Goal: Task Accomplishment & Management: Manage account settings

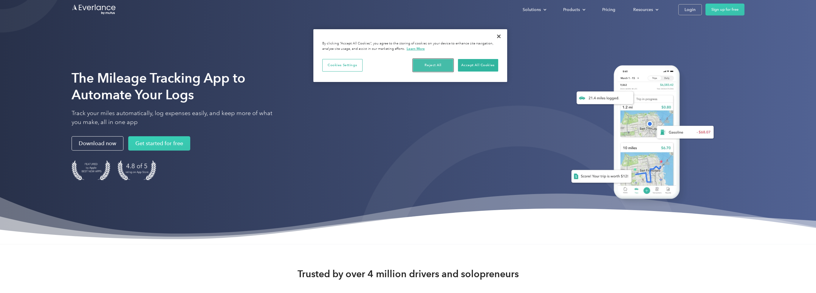
click at [431, 66] on button "Reject All" at bounding box center [433, 65] width 40 height 13
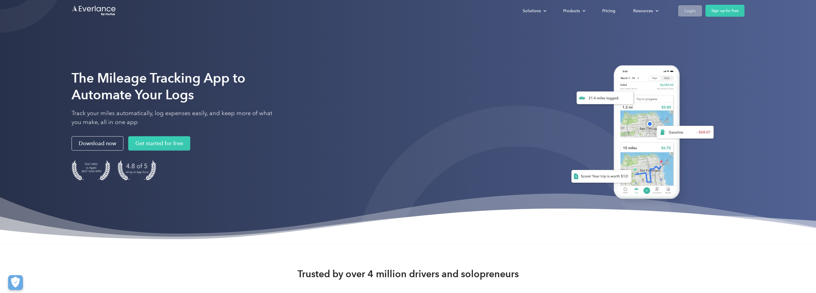
click at [693, 7] on div "Login" at bounding box center [689, 10] width 11 height 7
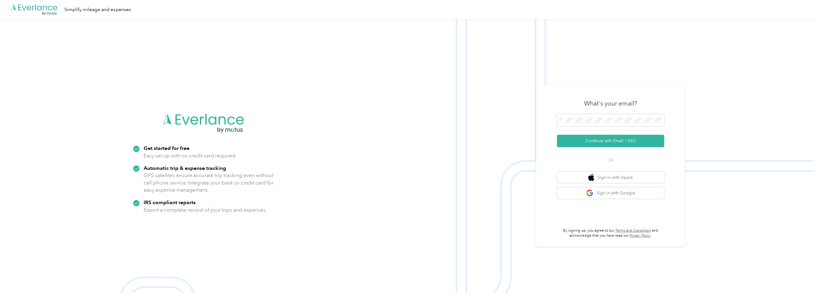
click at [340, 183] on img at bounding box center [407, 165] width 814 height 293
click at [612, 142] on button "Continue with Email / SSO" at bounding box center [610, 141] width 107 height 13
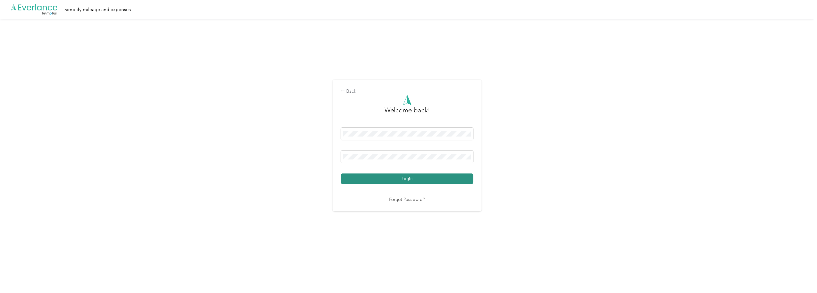
click at [426, 179] on button "Login" at bounding box center [407, 178] width 132 height 10
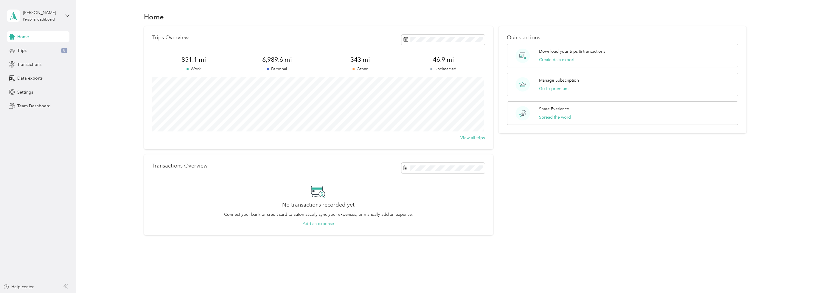
click at [590, 265] on div "Home Trips Overview 851.1 mi Work 6,989.6 mi Personal 343 mi Other 46.9 mi Uncl…" at bounding box center [445, 134] width 738 height 268
click at [28, 80] on span "Data exports" at bounding box center [29, 78] width 25 height 6
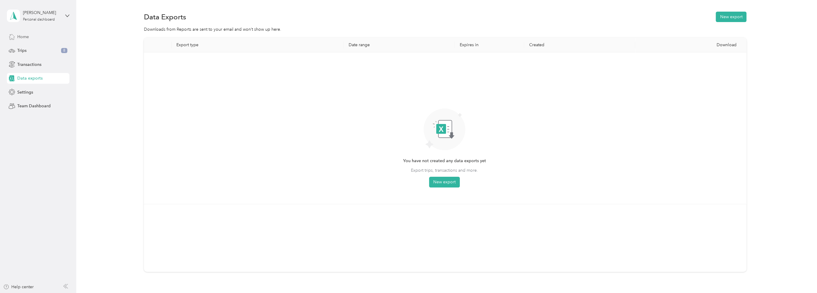
click at [26, 36] on span "Home" at bounding box center [23, 37] width 12 height 6
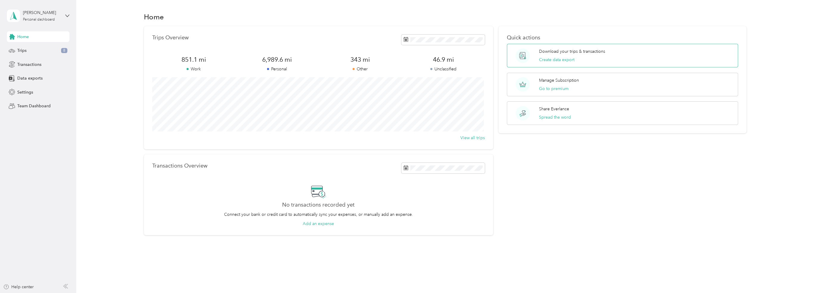
click at [564, 53] on p "Download your trips & transactions" at bounding box center [572, 51] width 66 height 6
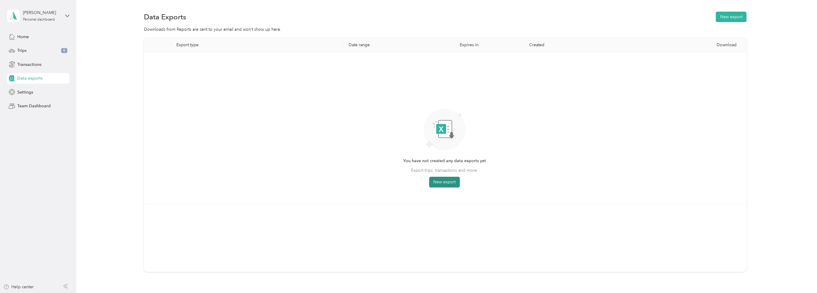
click at [446, 181] on button "New export" at bounding box center [444, 182] width 31 height 11
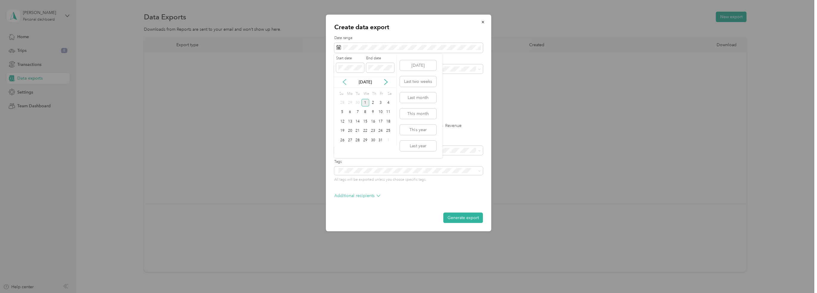
click at [346, 80] on icon at bounding box center [344, 81] width 3 height 5
click at [343, 102] on div "1" at bounding box center [343, 102] width 8 height 7
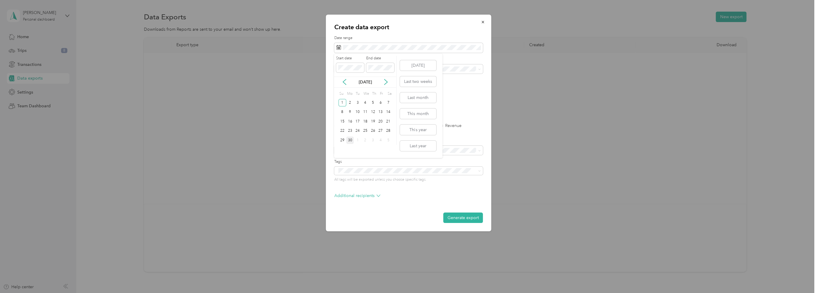
click at [349, 139] on div "30" at bounding box center [350, 140] width 8 height 7
click at [404, 138] on label "Export content" at bounding box center [408, 140] width 149 height 5
click at [358, 89] on div "Work" at bounding box center [408, 88] width 140 height 6
click at [354, 127] on label "Trips" at bounding box center [359, 126] width 15 height 4
click at [364, 161] on li "Summary only" at bounding box center [408, 161] width 149 height 10
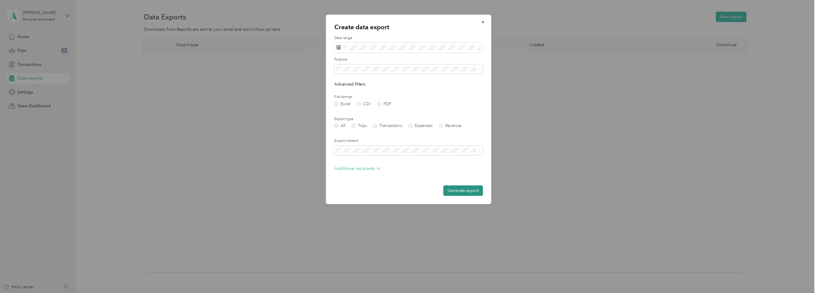
click at [456, 190] on button "Generate export" at bounding box center [464, 190] width 40 height 10
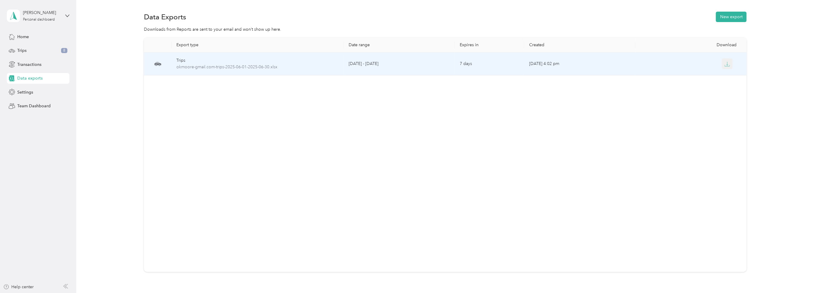
click at [727, 65] on icon "button" at bounding box center [727, 63] width 5 height 5
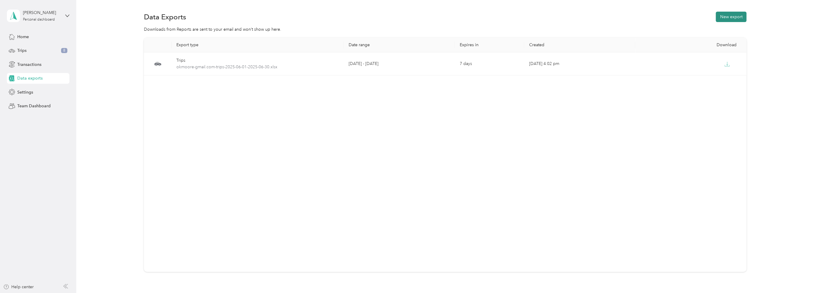
click at [725, 17] on button "New export" at bounding box center [731, 17] width 31 height 10
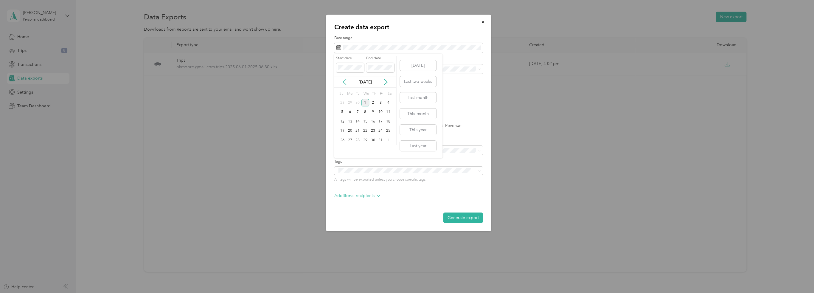
click at [343, 81] on icon at bounding box center [345, 82] width 6 height 6
click at [343, 82] on icon at bounding box center [344, 81] width 3 height 5
click at [344, 82] on icon at bounding box center [345, 82] width 6 height 6
click at [342, 103] on div "1" at bounding box center [343, 102] width 8 height 7
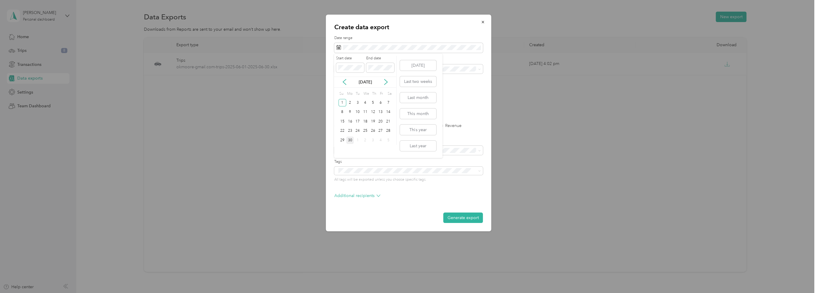
click at [348, 141] on div "30" at bounding box center [350, 140] width 8 height 7
click at [350, 92] on ol "All Work Personal Fortress Integrity Global Security Other Charity Medical Movi…" at bounding box center [408, 113] width 149 height 83
click at [366, 162] on li "Summary only" at bounding box center [408, 161] width 149 height 10
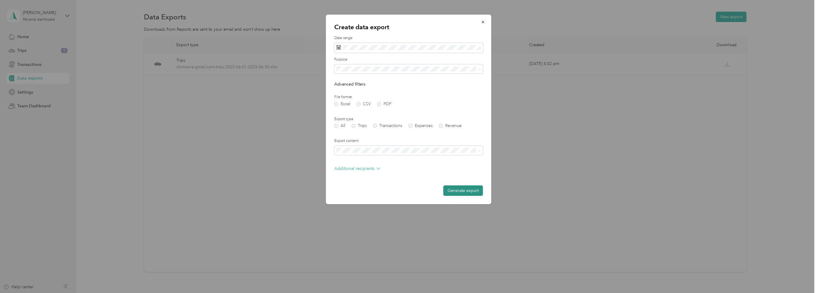
click at [470, 189] on button "Generate export" at bounding box center [464, 190] width 40 height 10
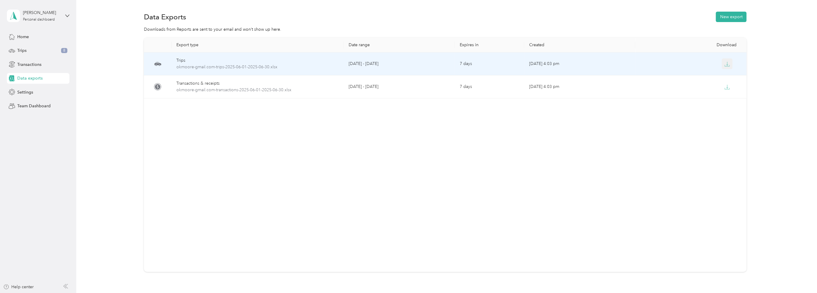
click at [727, 64] on icon "button" at bounding box center [727, 63] width 5 height 5
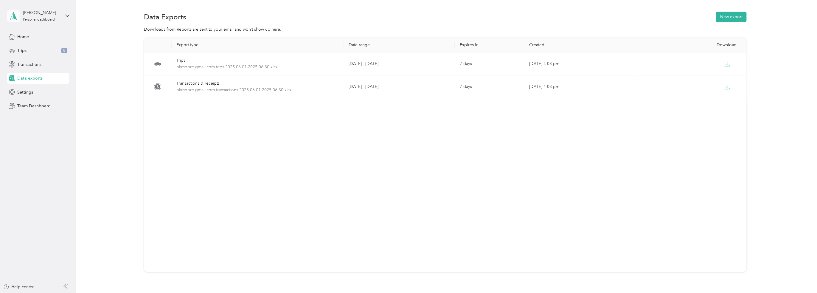
click at [20, 15] on span at bounding box center [13, 16] width 13 height 13
drag, startPoint x: 110, startPoint y: 11, endPoint x: 88, endPoint y: 14, distance: 22.6
click at [110, 11] on div "Data Exports New export" at bounding box center [444, 16] width 723 height 13
click at [27, 18] on div "Personal dashboard" at bounding box center [39, 20] width 32 height 4
click at [102, 72] on div "Export type Date range Expires in Created Download Trips okmoore-gmail.com-trip…" at bounding box center [444, 165] width 723 height 255
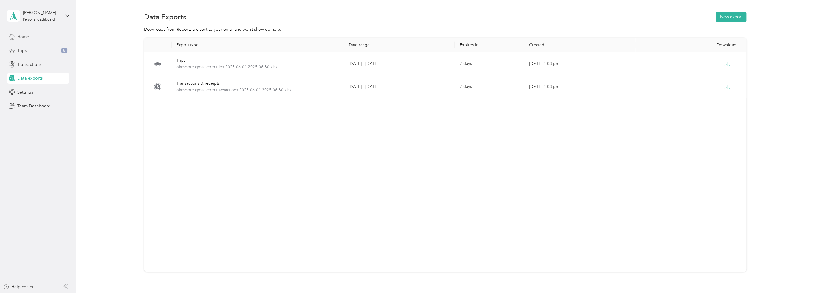
drag, startPoint x: 15, startPoint y: 37, endPoint x: 18, endPoint y: 38, distance: 3.8
click at [15, 36] on icon at bounding box center [12, 36] width 7 height 7
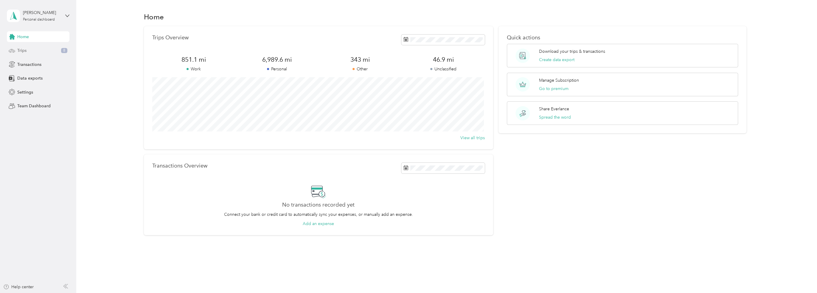
click at [20, 49] on span "Trips" at bounding box center [21, 50] width 9 height 6
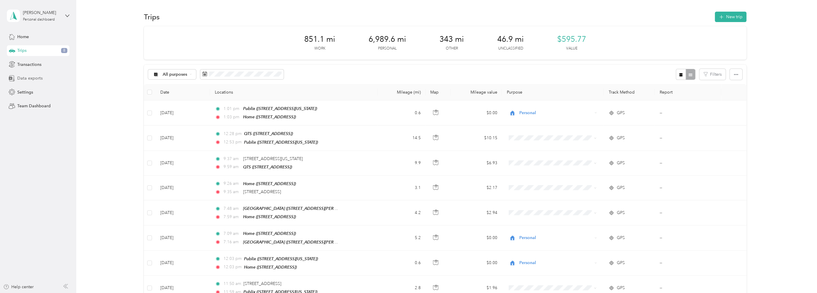
click at [28, 77] on span "Data exports" at bounding box center [29, 78] width 25 height 6
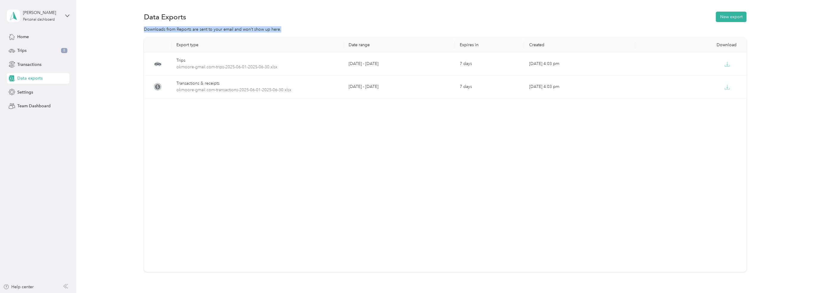
drag, startPoint x: 141, startPoint y: 29, endPoint x: 308, endPoint y: 27, distance: 166.9
click at [308, 27] on div "Downloads from Reports are sent to your email and won’t show up here." at bounding box center [444, 29] width 723 height 6
click at [295, 134] on div "Export type Date range Expires in Created Download Trips okmoore-gmail.com-trip…" at bounding box center [445, 155] width 603 height 234
click at [731, 13] on button "New export" at bounding box center [731, 17] width 31 height 10
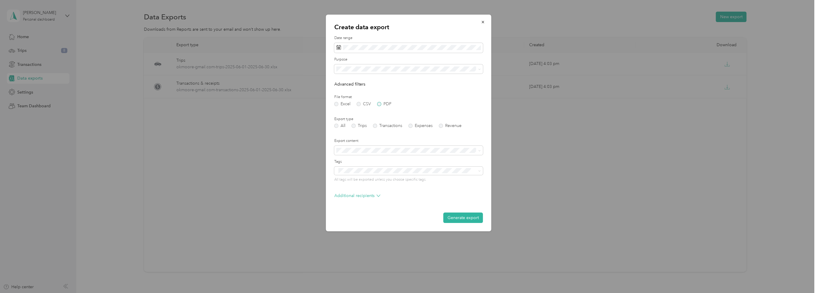
click at [381, 102] on label "PDF" at bounding box center [384, 104] width 14 height 4
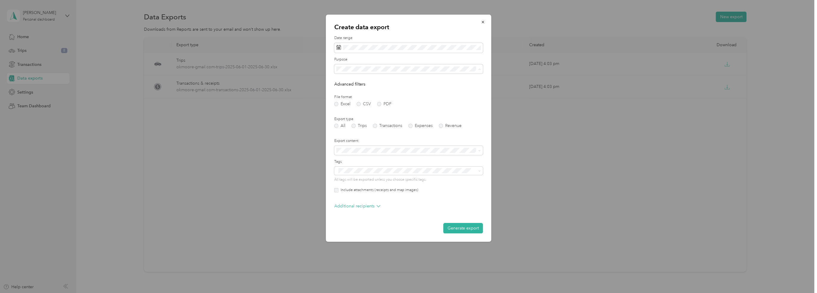
click at [350, 86] on li "Work" at bounding box center [408, 90] width 149 height 10
click at [361, 159] on span "Summary only" at bounding box center [351, 161] width 27 height 5
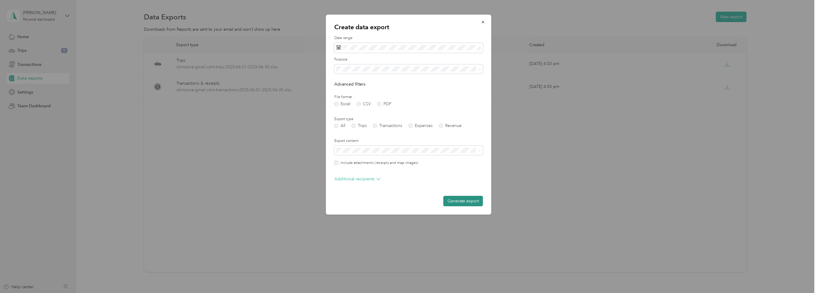
click at [456, 200] on button "Generate export" at bounding box center [464, 201] width 40 height 10
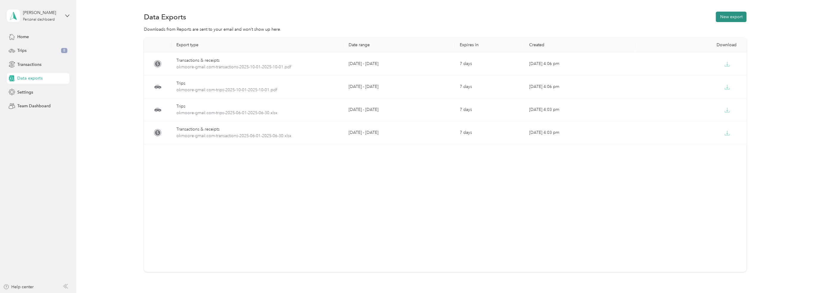
click at [727, 15] on button "New export" at bounding box center [731, 17] width 31 height 10
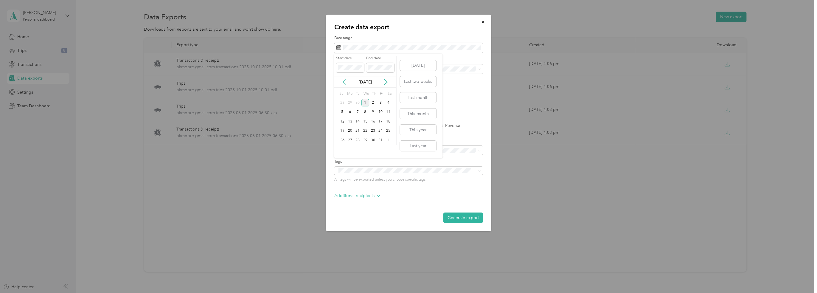
click at [346, 80] on icon at bounding box center [345, 82] width 6 height 6
click at [343, 103] on div "1" at bounding box center [343, 102] width 8 height 7
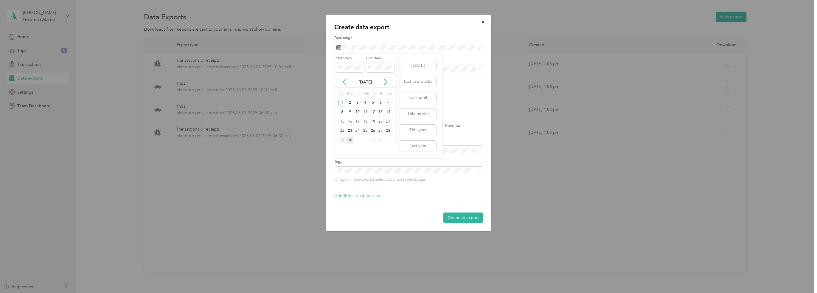
click at [349, 139] on div "30" at bounding box center [350, 140] width 8 height 7
click at [361, 88] on div "Work" at bounding box center [408, 90] width 140 height 6
click at [381, 103] on label "PDF" at bounding box center [384, 104] width 14 height 4
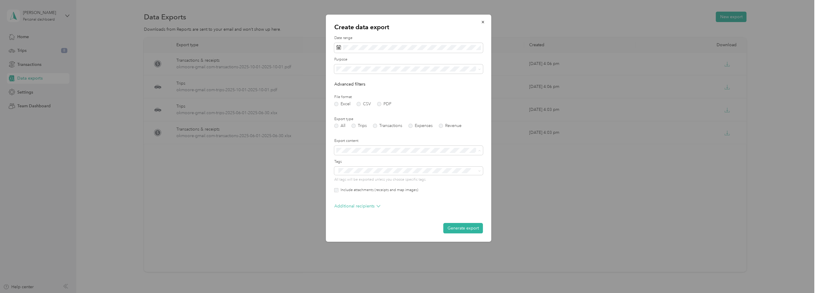
click at [358, 162] on li "Summary only" at bounding box center [408, 161] width 149 height 10
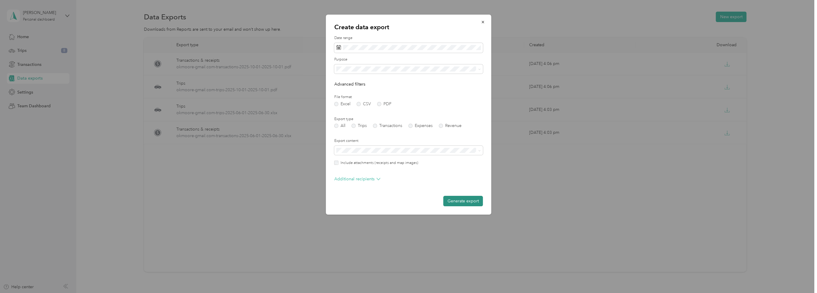
click at [457, 201] on button "Generate export" at bounding box center [464, 201] width 40 height 10
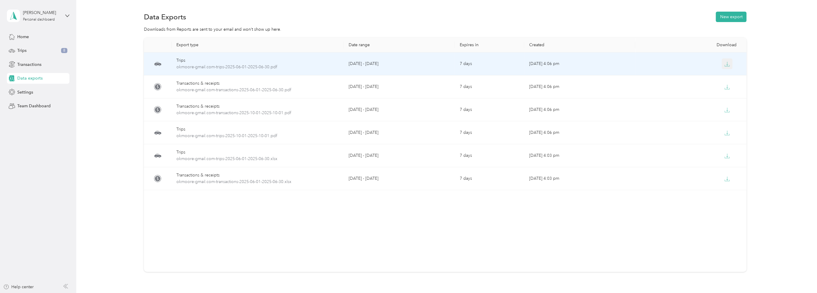
click at [726, 64] on icon "button" at bounding box center [727, 63] width 5 height 5
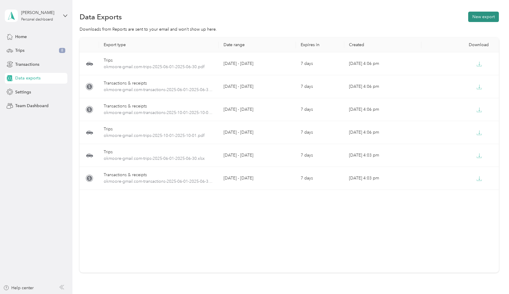
click at [479, 15] on button "New export" at bounding box center [483, 17] width 31 height 10
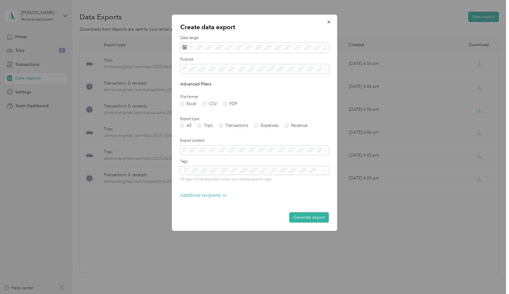
click at [262, 26] on p "Create data export" at bounding box center [254, 27] width 149 height 8
click at [190, 83] on icon at bounding box center [191, 82] width 6 height 6
click at [190, 83] on icon at bounding box center [190, 81] width 3 height 5
click at [204, 102] on div "1" at bounding box center [204, 102] width 8 height 7
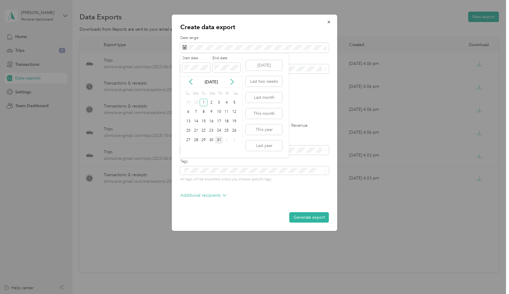
click at [219, 140] on div "31" at bounding box center [219, 140] width 8 height 7
click at [227, 105] on label "PDF" at bounding box center [230, 104] width 14 height 4
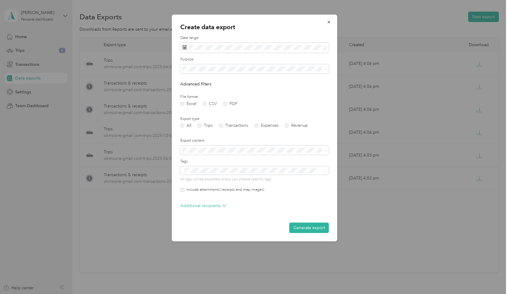
click at [213, 159] on div "Summary only" at bounding box center [255, 161] width 140 height 6
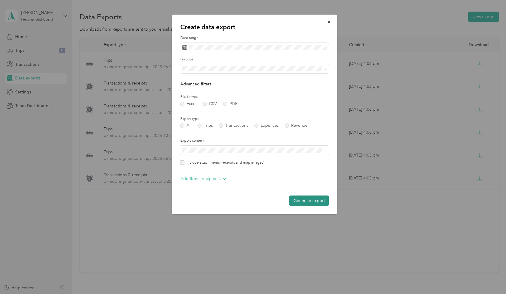
click at [306, 201] on button "Generate export" at bounding box center [309, 201] width 40 height 10
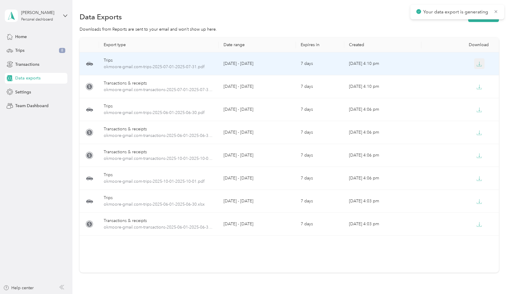
click at [478, 64] on icon "button" at bounding box center [479, 63] width 5 height 5
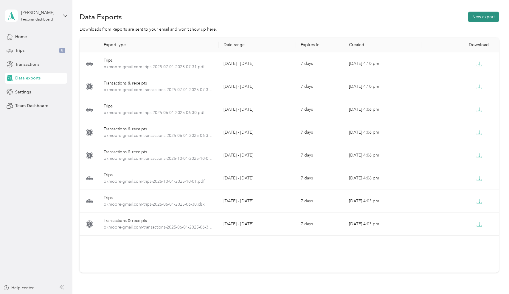
click at [482, 17] on button "New export" at bounding box center [483, 17] width 31 height 10
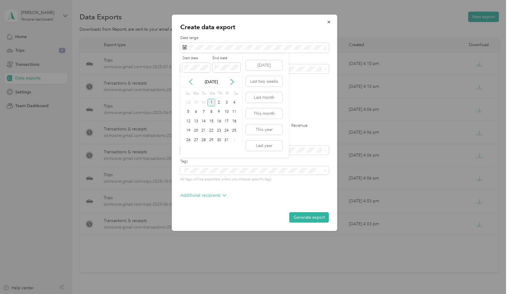
click at [190, 83] on icon at bounding box center [190, 81] width 3 height 5
click at [204, 104] on div "1" at bounding box center [204, 102] width 8 height 7
click at [217, 140] on div "31" at bounding box center [219, 140] width 8 height 7
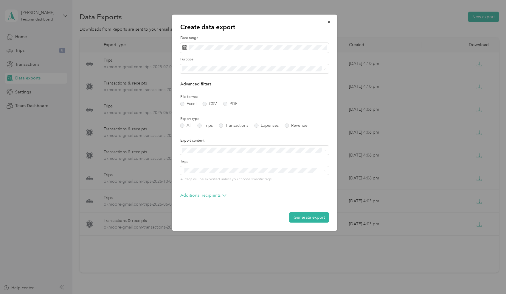
click at [189, 92] on li "Work" at bounding box center [254, 90] width 149 height 10
click at [226, 105] on label "PDF" at bounding box center [230, 104] width 14 height 4
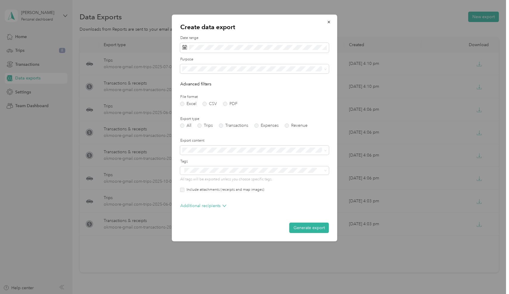
click at [214, 159] on div "Summary only" at bounding box center [255, 159] width 140 height 6
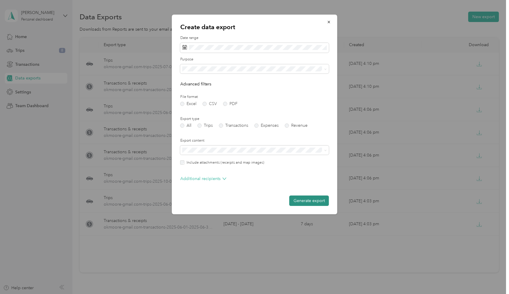
click at [307, 201] on button "Generate export" at bounding box center [309, 201] width 40 height 10
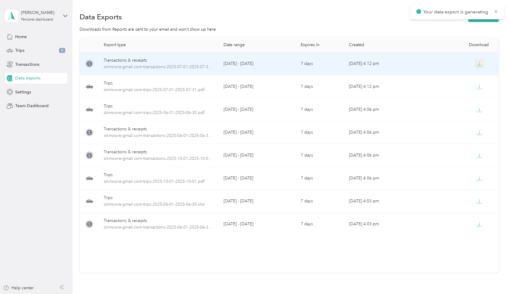
click at [478, 64] on icon "button" at bounding box center [479, 63] width 5 height 5
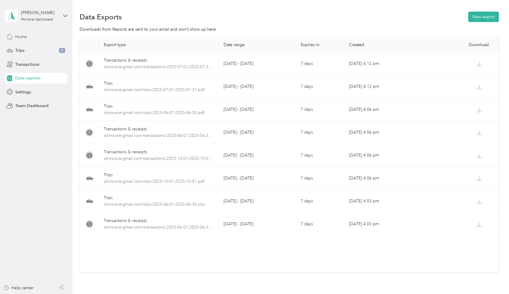
click at [17, 39] on span "Home" at bounding box center [21, 37] width 12 height 6
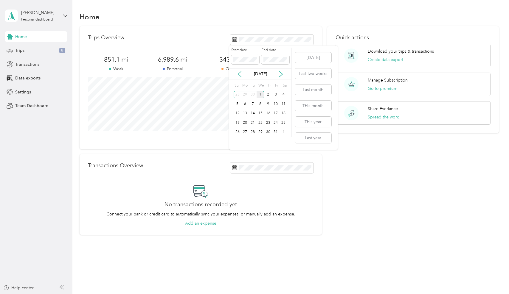
click at [241, 76] on icon at bounding box center [240, 74] width 6 height 6
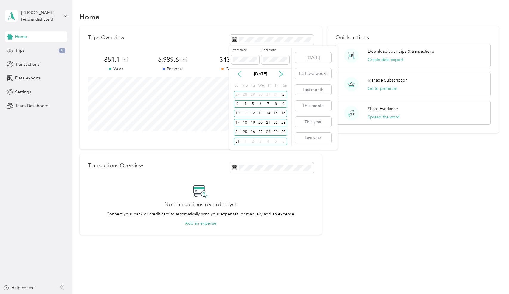
click at [241, 76] on icon at bounding box center [240, 74] width 6 height 6
click at [254, 95] on div "1" at bounding box center [253, 94] width 8 height 7
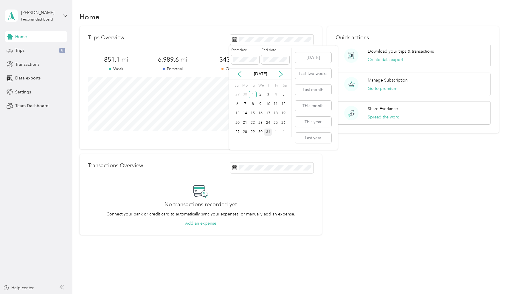
click at [269, 134] on div "31" at bounding box center [268, 132] width 8 height 7
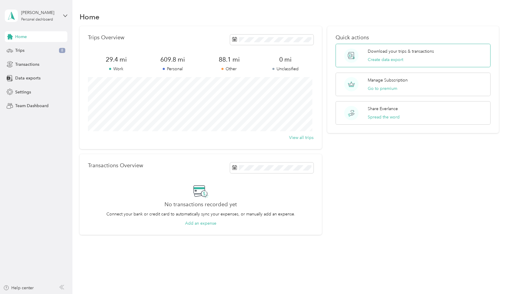
click at [389, 51] on p "Download your trips & transactions" at bounding box center [401, 51] width 66 height 6
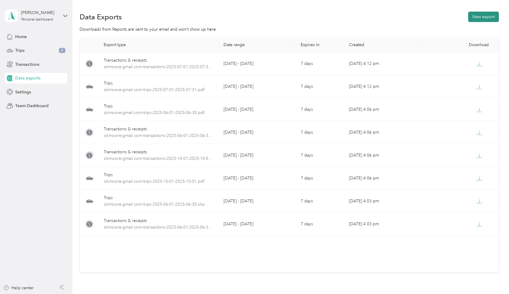
click at [480, 18] on button "New export" at bounding box center [483, 17] width 31 height 10
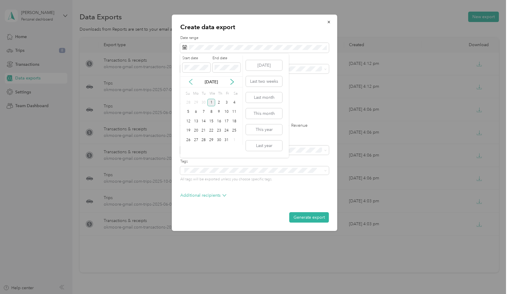
click at [189, 80] on icon at bounding box center [191, 82] width 6 height 6
click at [205, 101] on div "1" at bounding box center [204, 102] width 8 height 7
click at [218, 140] on div "31" at bounding box center [219, 140] width 8 height 7
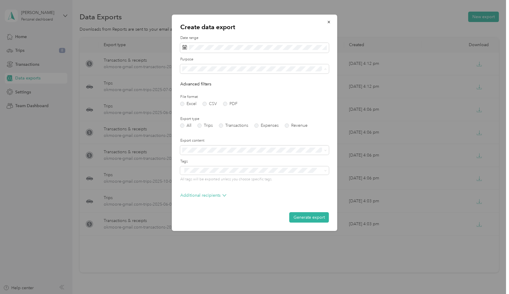
click at [228, 90] on li "Work" at bounding box center [254, 90] width 149 height 10
click at [225, 103] on label "PDF" at bounding box center [230, 104] width 14 height 4
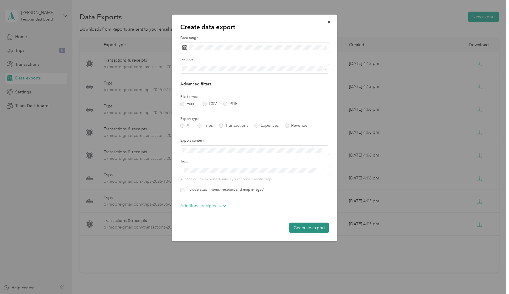
click at [311, 226] on button "Generate export" at bounding box center [309, 228] width 40 height 10
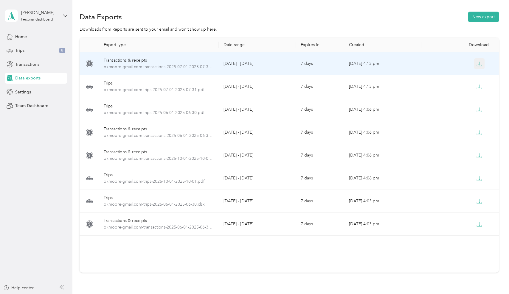
click at [479, 64] on icon "button" at bounding box center [479, 63] width 5 height 5
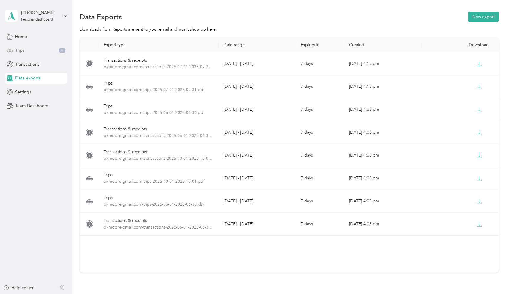
click at [17, 52] on span "Trips" at bounding box center [19, 50] width 9 height 6
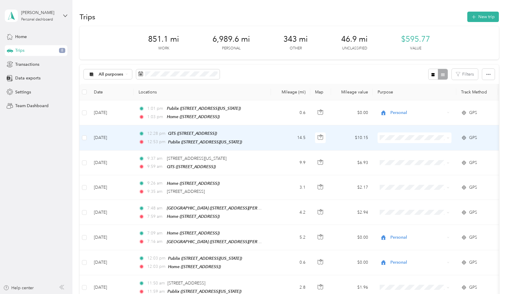
click at [404, 180] on li "Integrity Global Security" at bounding box center [415, 179] width 74 height 10
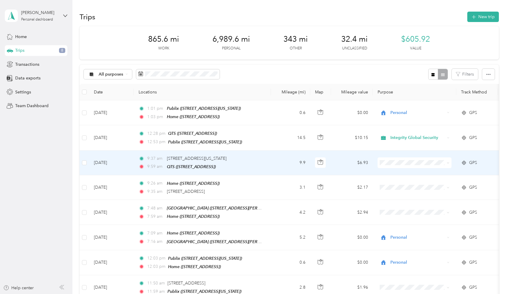
click at [409, 204] on li "Integrity Global Security" at bounding box center [415, 201] width 74 height 10
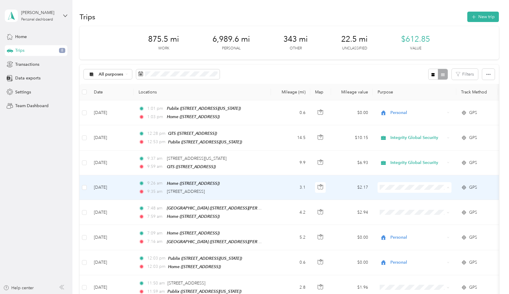
drag, startPoint x: 408, startPoint y: 229, endPoint x: 417, endPoint y: 223, distance: 11.1
click at [408, 228] on li "Integrity Global Security" at bounding box center [415, 228] width 74 height 10
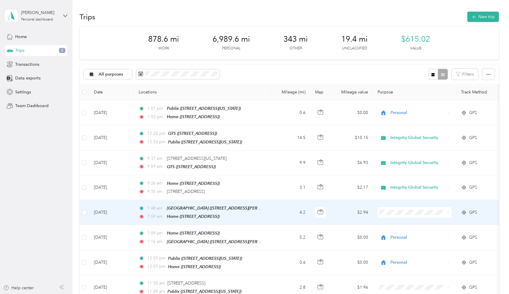
click at [410, 137] on span "Personal" at bounding box center [420, 135] width 55 height 6
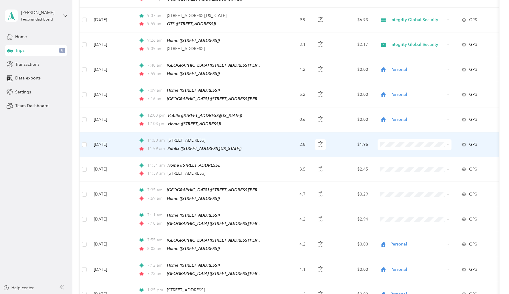
scroll to position [149, 0]
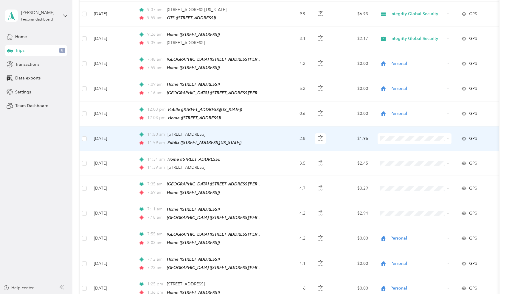
click at [409, 155] on span "Personal" at bounding box center [420, 155] width 55 height 6
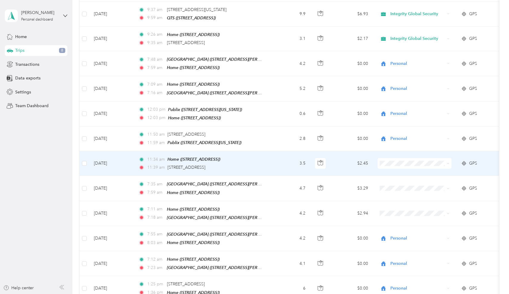
click at [402, 180] on span "Personal" at bounding box center [420, 180] width 55 height 6
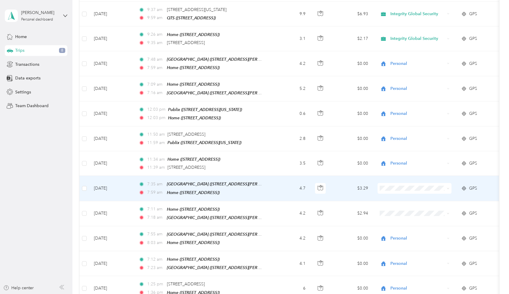
click at [409, 205] on span "Personal" at bounding box center [420, 205] width 55 height 6
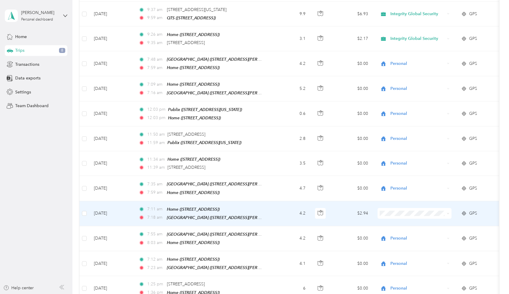
click at [402, 135] on li "Personal" at bounding box center [415, 132] width 74 height 10
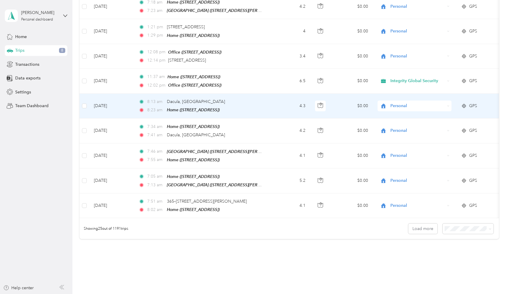
scroll to position [507, 0]
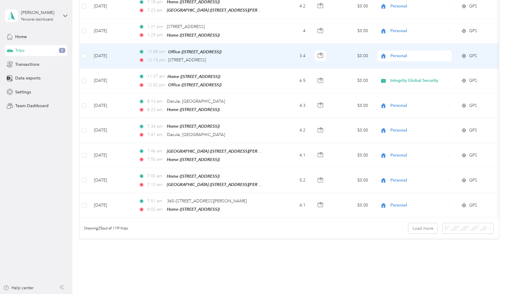
click at [404, 53] on span "Personal" at bounding box center [417, 56] width 55 height 7
click at [409, 88] on span "Integrity Global Security" at bounding box center [420, 88] width 55 height 6
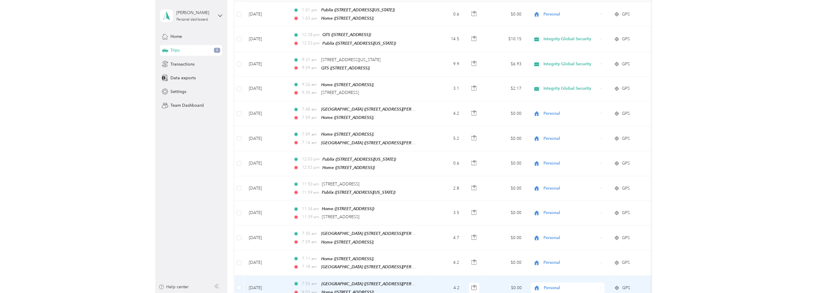
scroll to position [0, 0]
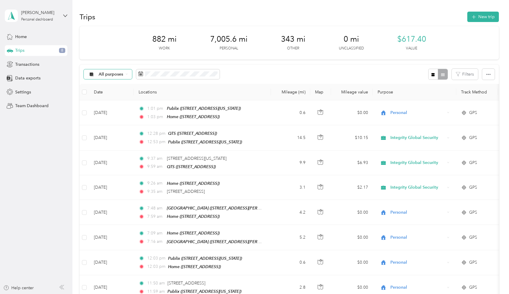
click at [112, 74] on span "All purposes" at bounding box center [111, 74] width 25 height 4
click at [109, 98] on ol "All purposes Unclassified Work Personal Fortress Integrity Global Security Othe…" at bounding box center [117, 118] width 67 height 83
click at [108, 75] on span "All purposes" at bounding box center [111, 74] width 25 height 4
click at [105, 93] on span "Unclassified" at bounding box center [123, 95] width 48 height 6
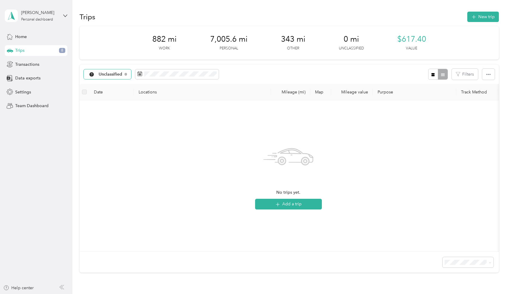
click at [125, 72] on div "Unclassified" at bounding box center [107, 74] width 47 height 10
drag, startPoint x: 106, startPoint y: 106, endPoint x: 132, endPoint y: 100, distance: 26.4
click at [106, 105] on span "Work" at bounding box center [123, 105] width 48 height 6
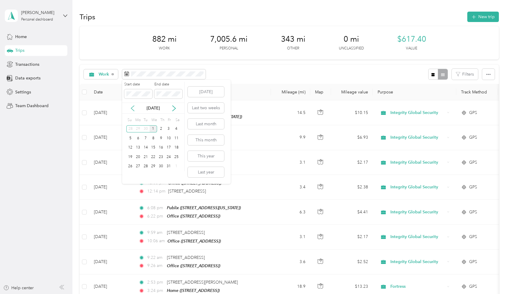
click at [132, 107] on icon at bounding box center [132, 108] width 3 height 5
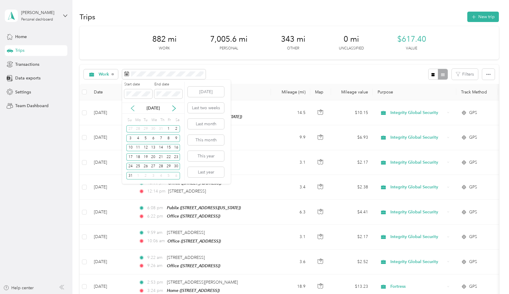
click at [132, 107] on icon at bounding box center [132, 108] width 3 height 5
click at [146, 128] on div "1" at bounding box center [146, 128] width 8 height 7
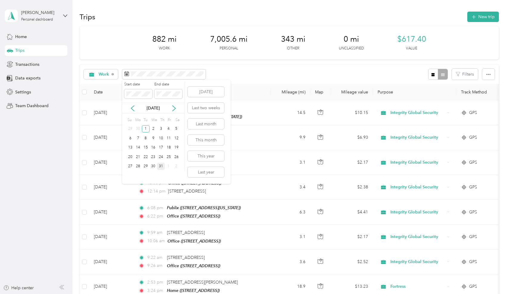
click at [163, 167] on div "31" at bounding box center [161, 166] width 8 height 7
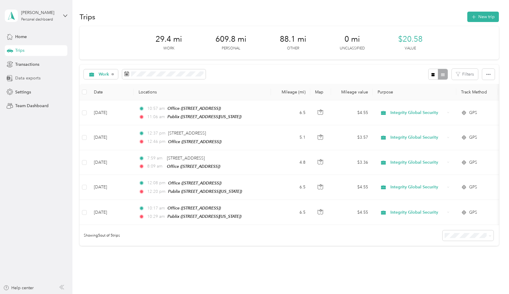
click at [21, 79] on span "Data exports" at bounding box center [27, 78] width 25 height 6
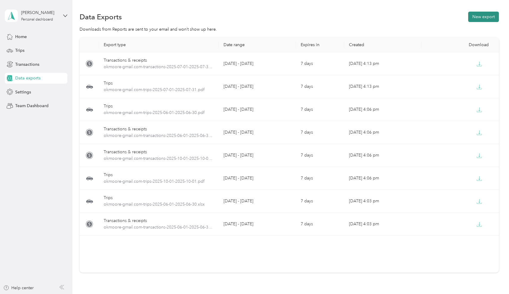
click at [481, 16] on button "New export" at bounding box center [483, 17] width 31 height 10
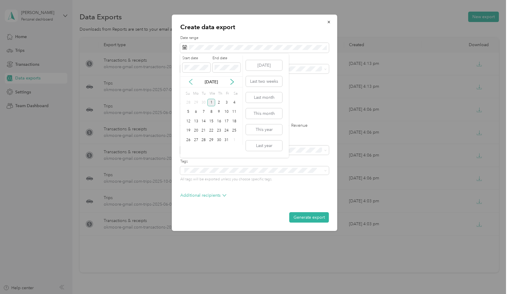
click at [190, 84] on icon at bounding box center [191, 82] width 6 height 6
click at [204, 103] on div "1" at bounding box center [204, 102] width 8 height 7
click at [221, 139] on div "31" at bounding box center [219, 140] width 8 height 7
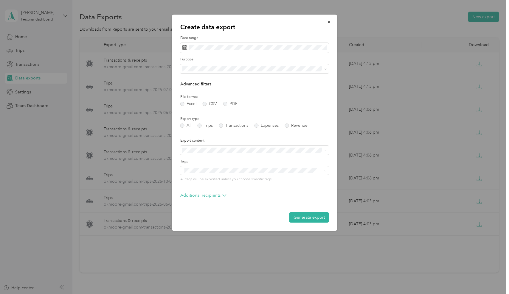
click at [203, 89] on div "Work" at bounding box center [255, 87] width 140 height 6
click at [224, 103] on label "PDF" at bounding box center [230, 104] width 14 height 4
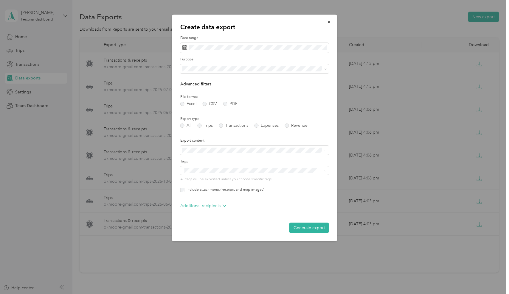
click at [218, 157] on li "Summary only" at bounding box center [254, 161] width 149 height 10
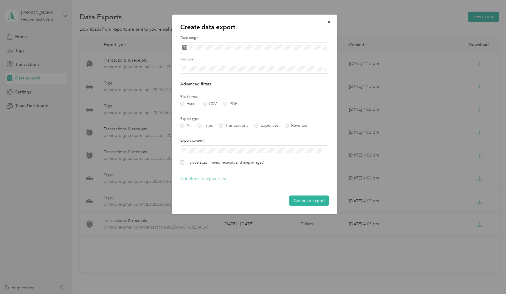
click at [208, 181] on p "Additional recipients" at bounding box center [203, 179] width 46 height 6
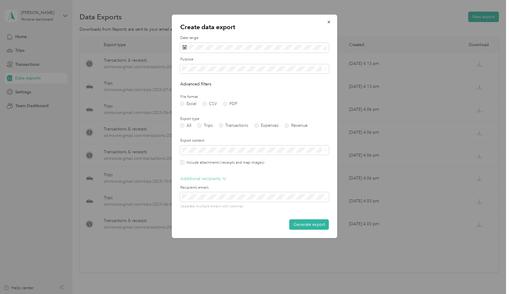
click at [209, 181] on p "Additional recipients" at bounding box center [203, 179] width 46 height 6
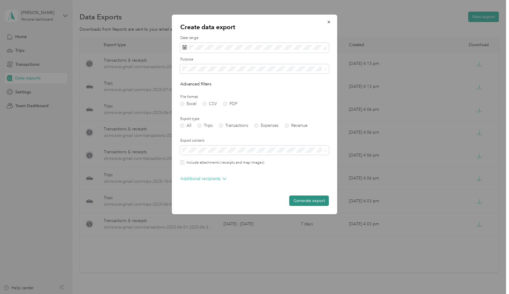
click at [315, 201] on button "Generate export" at bounding box center [309, 201] width 40 height 10
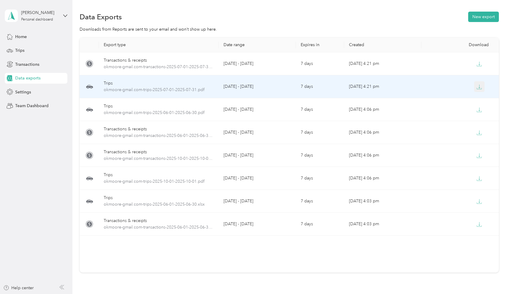
click at [478, 89] on icon "button" at bounding box center [479, 86] width 5 height 5
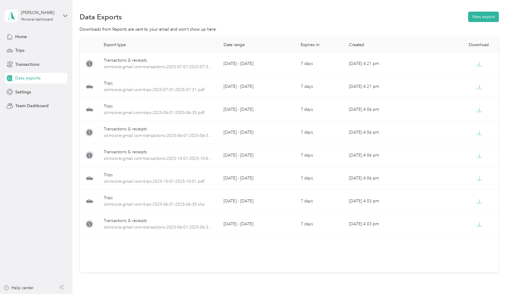
click at [391, 286] on div "Export type Date range Expires in Created Download Transactions & receipts okmo…" at bounding box center [289, 166] width 419 height 256
click at [476, 16] on button "New export" at bounding box center [483, 17] width 31 height 10
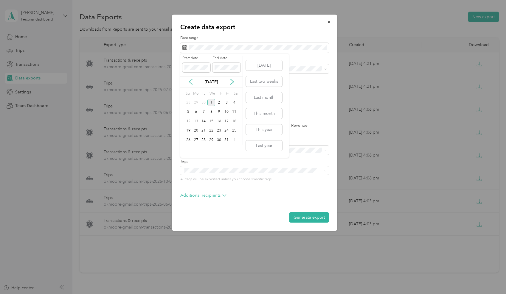
click at [191, 81] on icon at bounding box center [191, 82] width 6 height 6
click at [226, 101] on div "1" at bounding box center [227, 102] width 8 height 7
click at [187, 150] on div "31" at bounding box center [189, 149] width 8 height 7
click at [187, 89] on span "Work" at bounding box center [190, 90] width 10 height 5
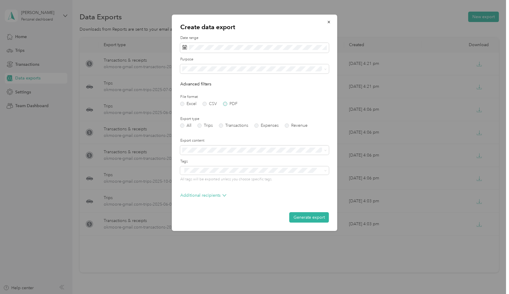
click at [226, 104] on label "PDF" at bounding box center [230, 104] width 14 height 4
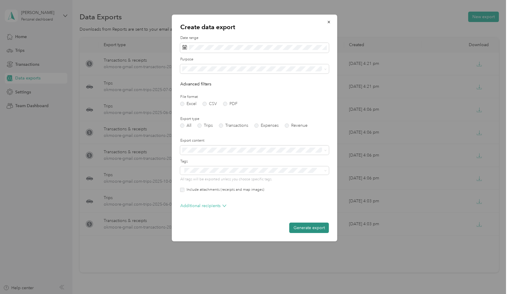
click at [309, 228] on button "Generate export" at bounding box center [309, 228] width 40 height 10
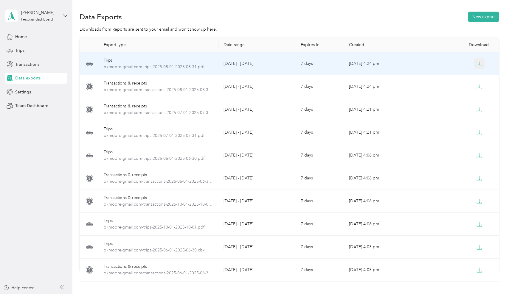
click at [478, 65] on icon "button" at bounding box center [479, 63] width 5 height 5
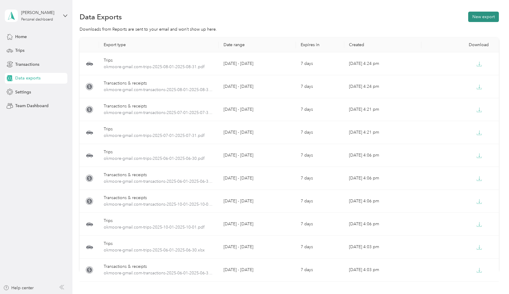
click at [481, 16] on button "New export" at bounding box center [483, 17] width 31 height 10
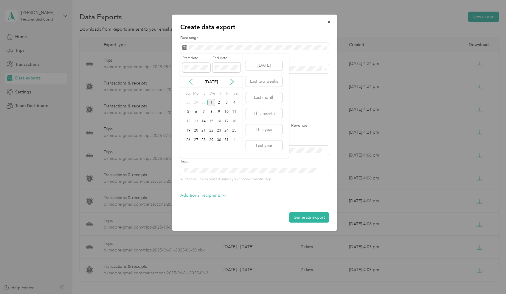
click at [190, 82] on icon at bounding box center [191, 82] width 6 height 6
click at [197, 100] on div "1" at bounding box center [196, 102] width 8 height 7
click at [205, 142] on div "30" at bounding box center [204, 140] width 8 height 7
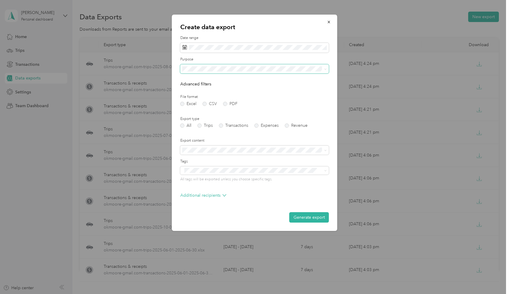
click at [221, 66] on span at bounding box center [254, 69] width 149 height 10
click at [190, 90] on li "Work" at bounding box center [254, 90] width 149 height 10
click at [224, 105] on label "PDF" at bounding box center [230, 104] width 14 height 4
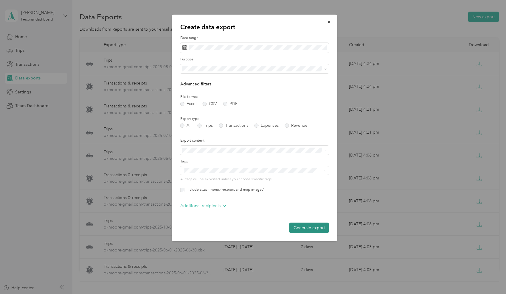
click at [308, 228] on button "Generate export" at bounding box center [309, 228] width 40 height 10
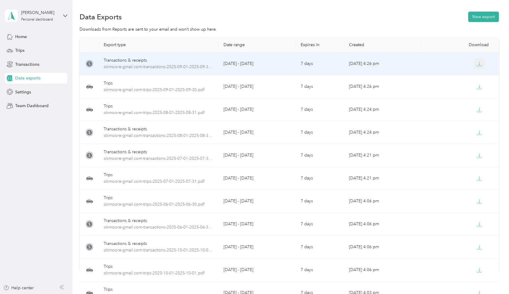
click at [479, 64] on icon "button" at bounding box center [479, 63] width 5 height 5
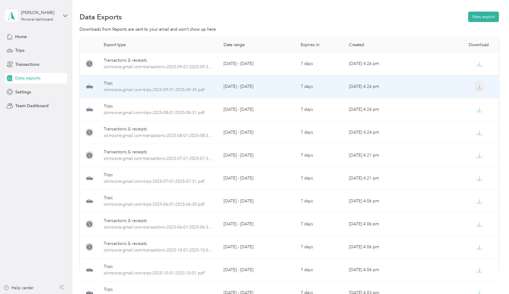
click at [479, 86] on icon "button" at bounding box center [479, 86] width 5 height 5
